Goal: Navigation & Orientation: Find specific page/section

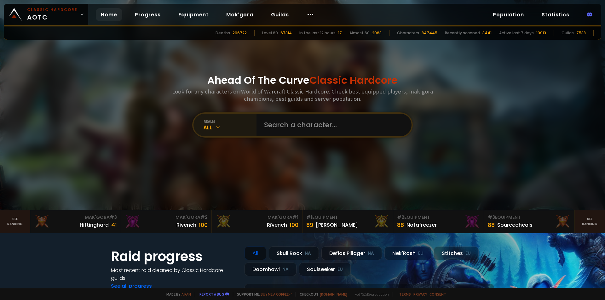
click at [226, 122] on div "realm" at bounding box center [229, 121] width 53 height 5
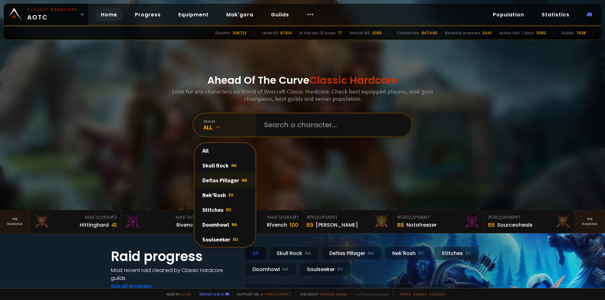
scroll to position [31, 0]
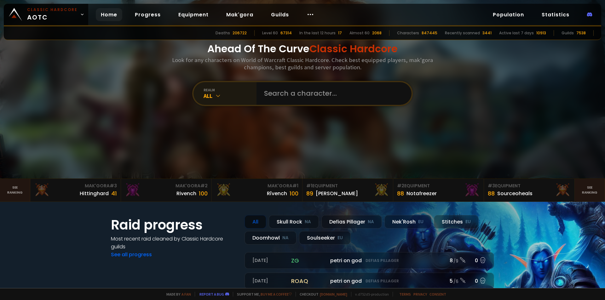
click at [232, 98] on div "All" at bounding box center [229, 95] width 53 height 7
click at [222, 84] on div "realm All" at bounding box center [224, 93] width 63 height 23
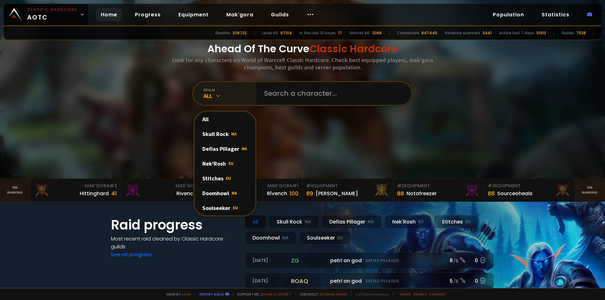
click at [221, 91] on div "realm" at bounding box center [229, 90] width 53 height 5
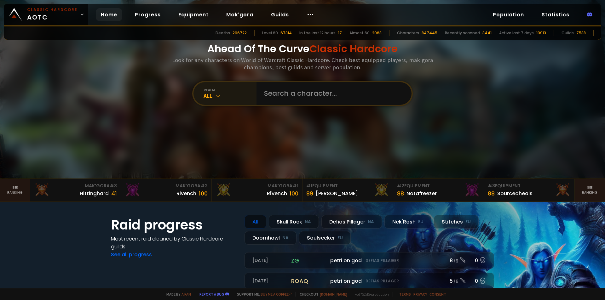
click at [221, 91] on div "realm" at bounding box center [229, 90] width 53 height 5
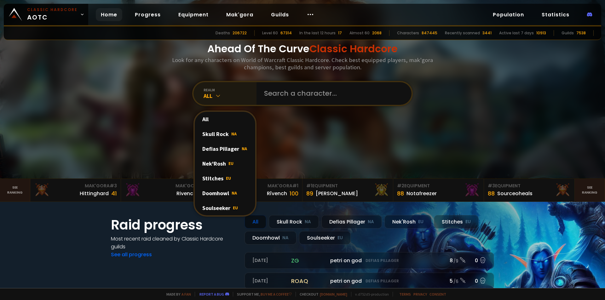
click at [221, 91] on div "realm" at bounding box center [229, 90] width 53 height 5
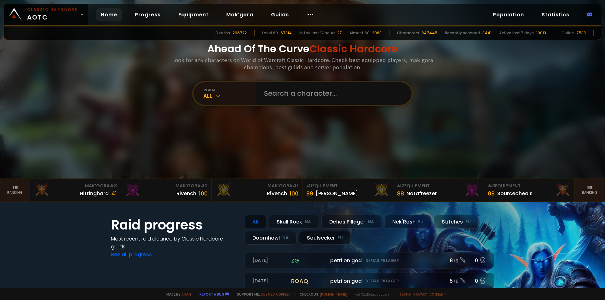
click at [322, 241] on div "Soulseeker EU" at bounding box center [325, 238] width 52 height 14
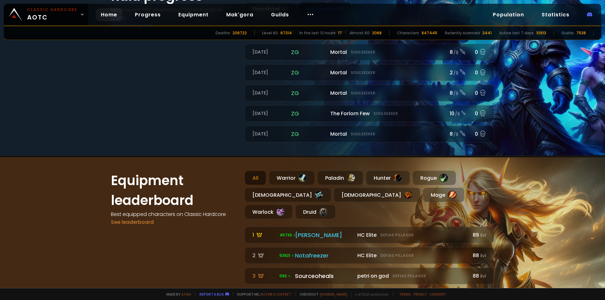
scroll to position [283, 0]
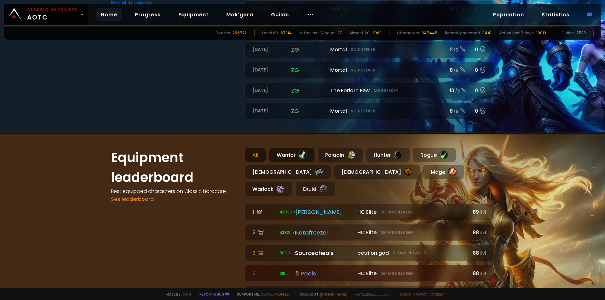
click at [279, 156] on div "Warrior" at bounding box center [292, 155] width 46 height 14
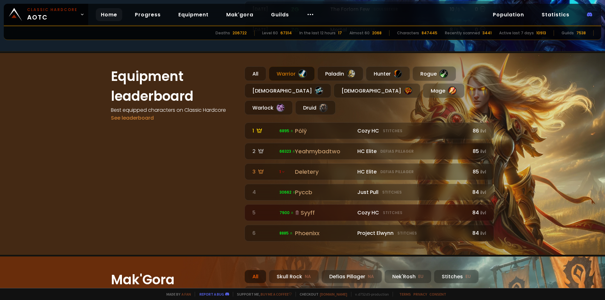
scroll to position [535, 0]
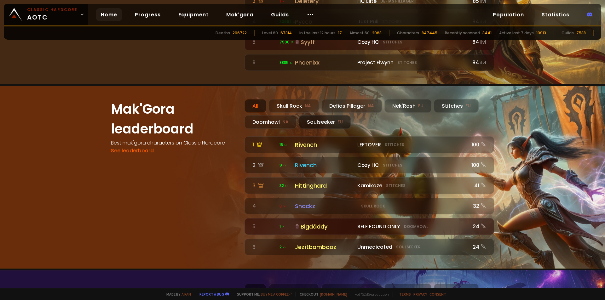
click at [316, 115] on div "Soulseeker EU" at bounding box center [325, 122] width 52 height 14
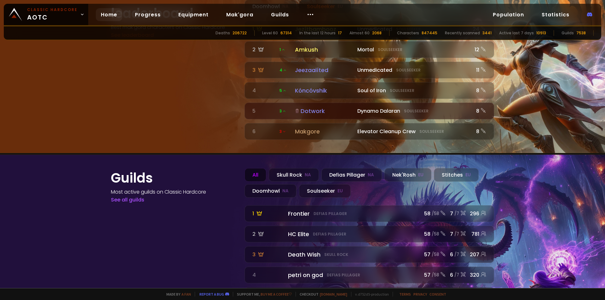
scroll to position [661, 0]
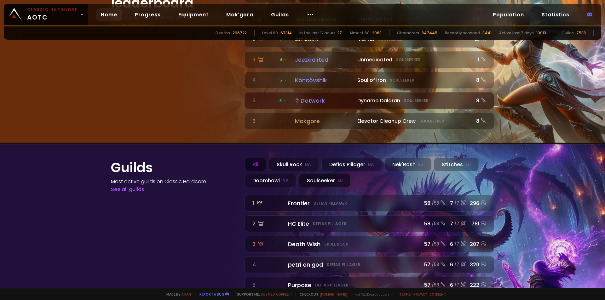
click at [312, 174] on div "Soulseeker EU" at bounding box center [325, 181] width 52 height 14
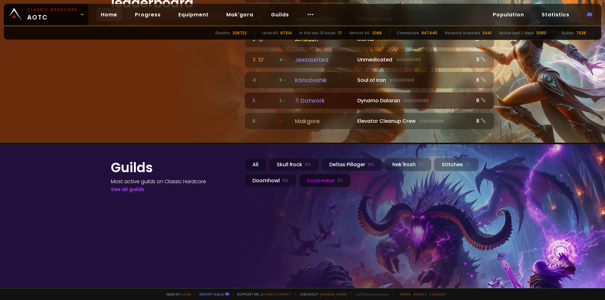
click at [312, 174] on div "Soulseeker EU" at bounding box center [325, 181] width 52 height 14
click at [418, 162] on small "EU" at bounding box center [420, 165] width 5 height 6
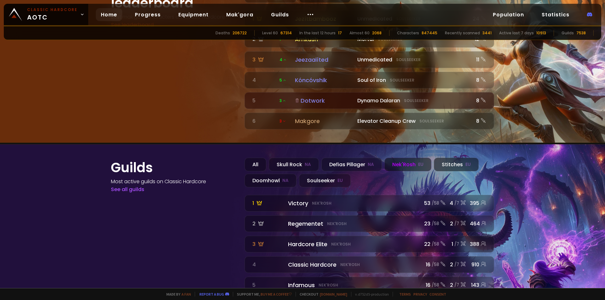
click at [446, 158] on div "Stitches EU" at bounding box center [456, 165] width 45 height 14
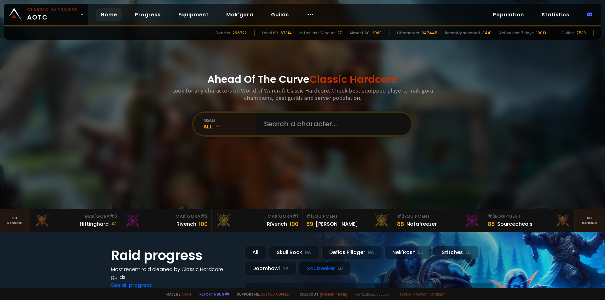
scroll to position [0, 0]
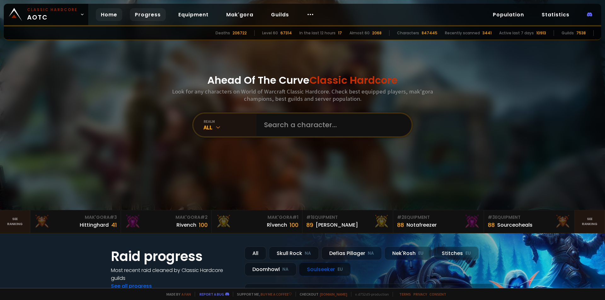
click at [156, 13] on link "Progress" at bounding box center [148, 14] width 36 height 13
